Goal: Find specific page/section: Find specific page/section

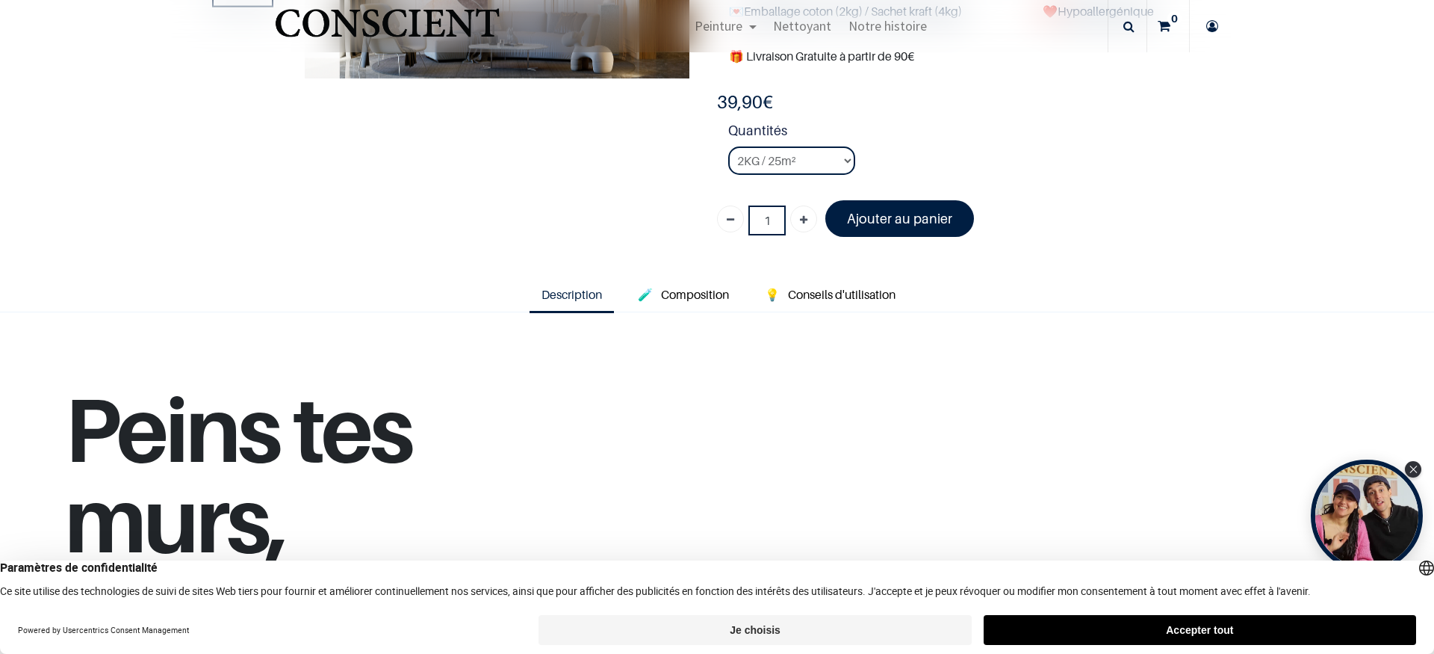
scroll to position [394, 0]
